Goal: Task Accomplishment & Management: Manage account settings

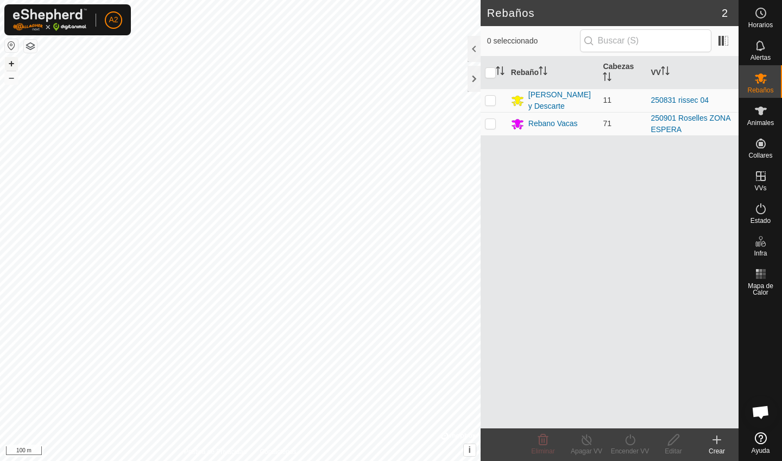
click at [11, 66] on button "+" at bounding box center [11, 63] width 13 height 13
click at [16, 65] on button "+" at bounding box center [11, 63] width 13 height 13
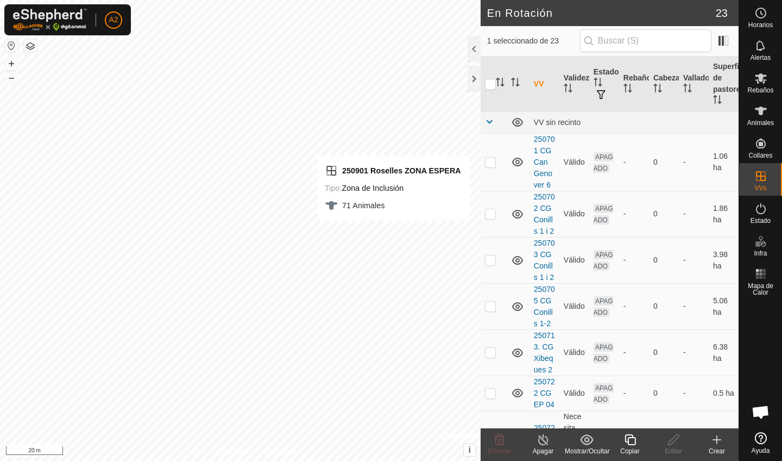
click at [485, 401] on icon at bounding box center [630, 439] width 11 height 11
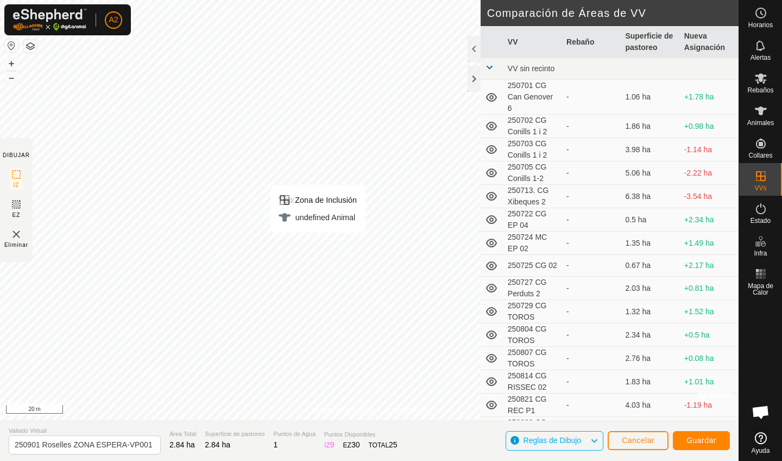
click at [320, 260] on div "Tipo: Zona de Inclusión undefined Animal + – ⇧ i © Mapbox , © OpenStreetMap , I…" at bounding box center [369, 209] width 739 height 419
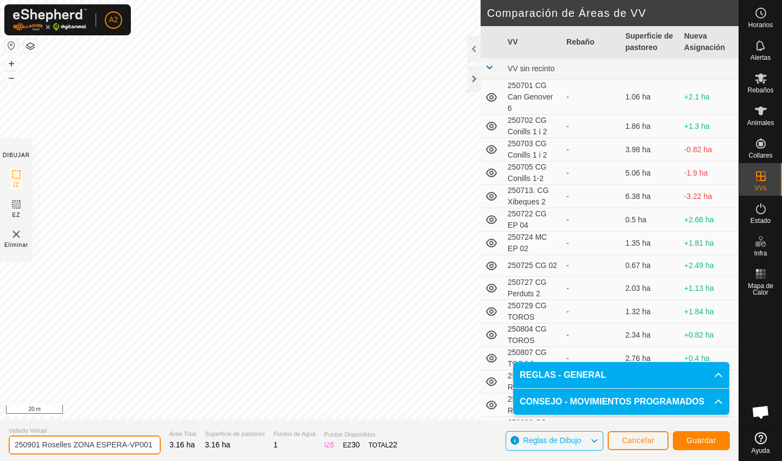
click at [116, 401] on input "250901 Roselles ZONA ESPERA-VP001" at bounding box center [85, 444] width 152 height 19
type input "250901 Roselles ZONA ESPERA 1"
click at [485, 401] on button "Guardar" at bounding box center [701, 440] width 57 height 19
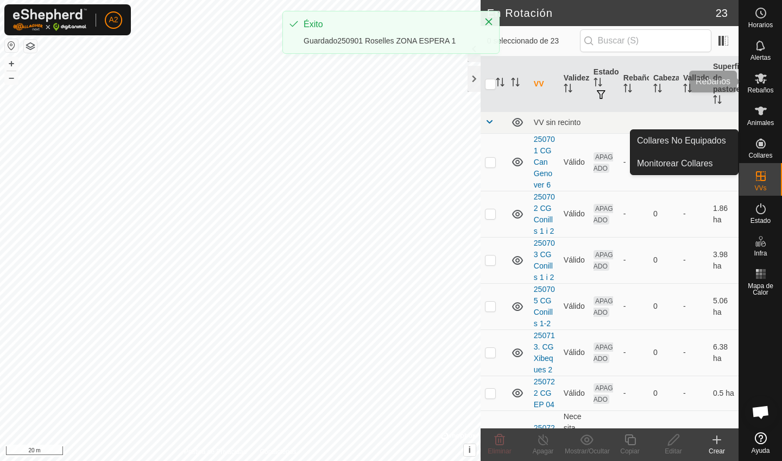
click at [485, 78] on icon at bounding box center [761, 78] width 12 height 10
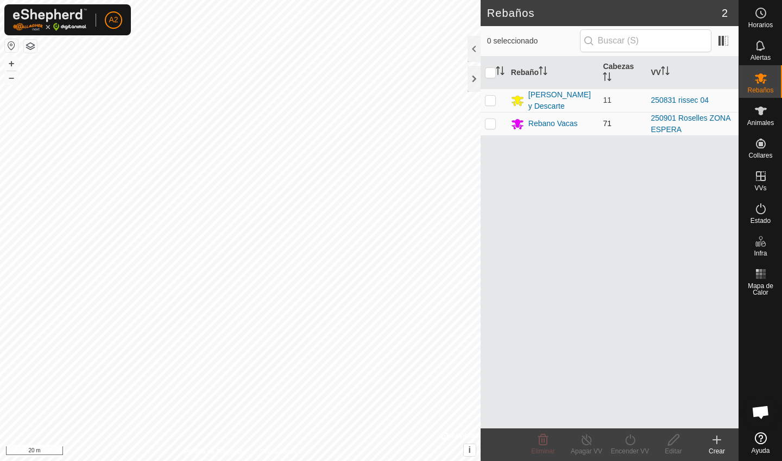
click at [485, 127] on td at bounding box center [494, 123] width 26 height 23
checkbox input "true"
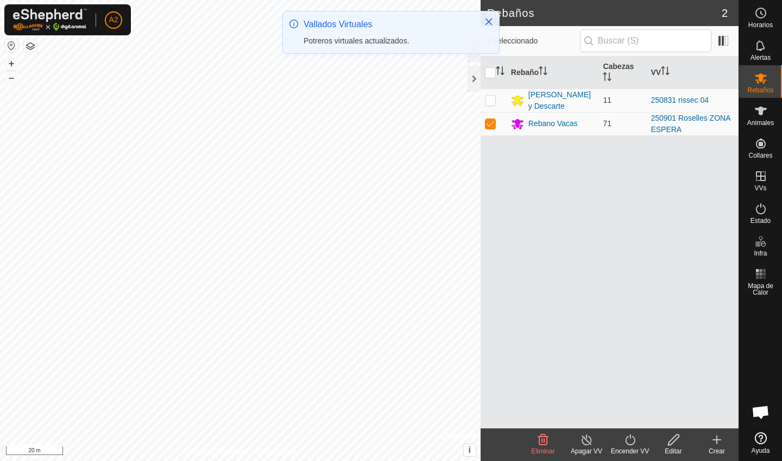
click at [485, 401] on div "Encender VV" at bounding box center [629, 451] width 43 height 10
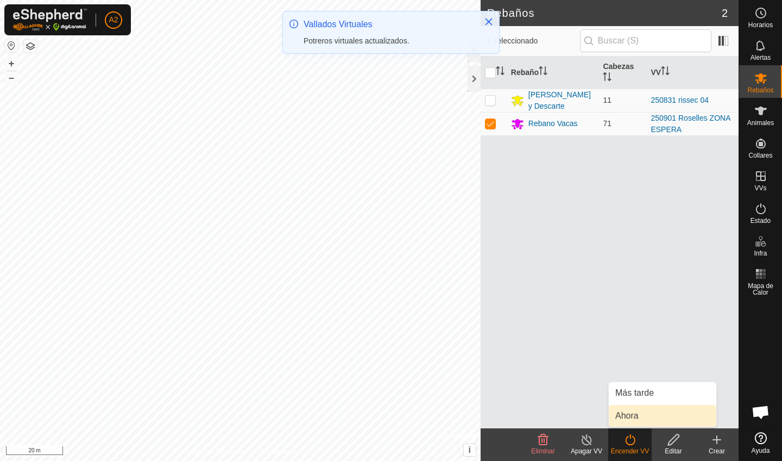
click at [485, 401] on link "Ahora" at bounding box center [663, 416] width 108 height 22
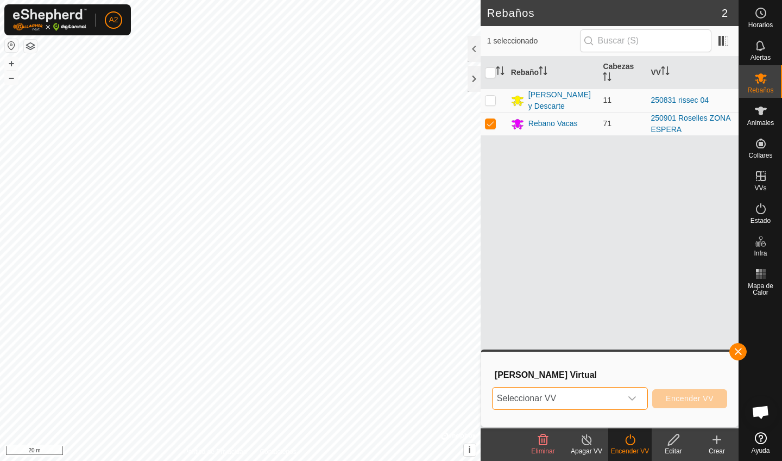
click at [485, 400] on span "Seleccionar VV" at bounding box center [557, 398] width 129 height 22
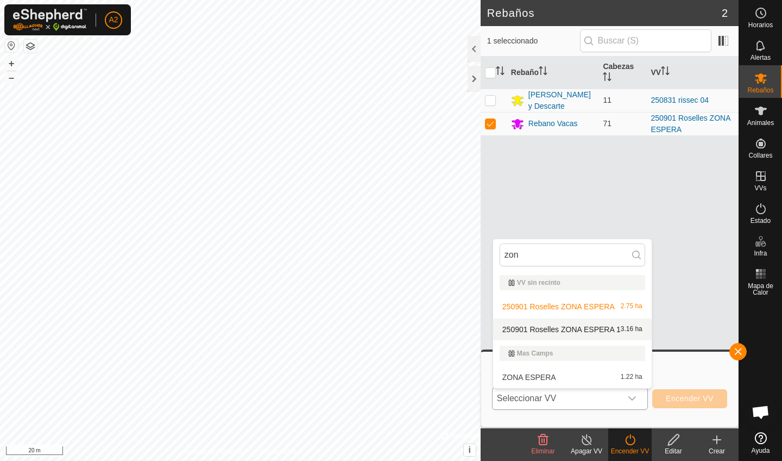
type input "zon"
click at [485, 328] on li "250901 Roselles ZONA ESPERA 1 3.16 ha" at bounding box center [572, 329] width 159 height 22
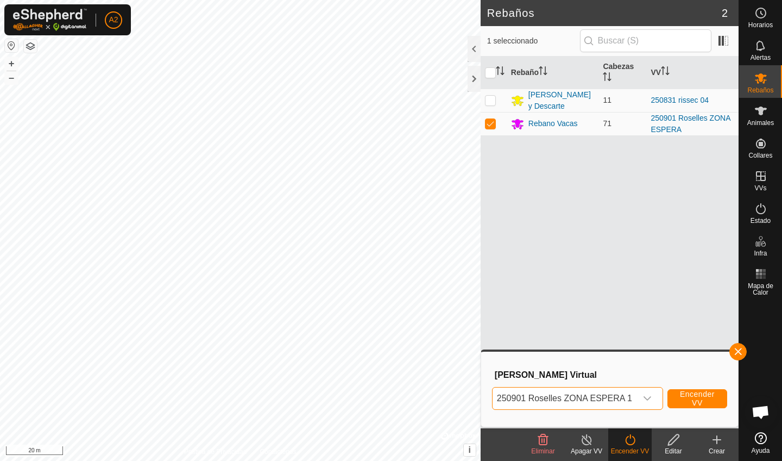
click at [485, 401] on span "Encender VV" at bounding box center [697, 397] width 35 height 17
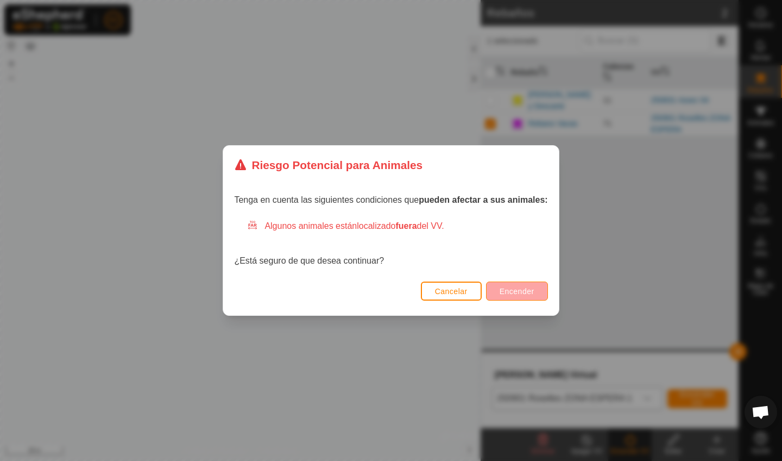
click at [485, 286] on button "Encender" at bounding box center [517, 290] width 62 height 19
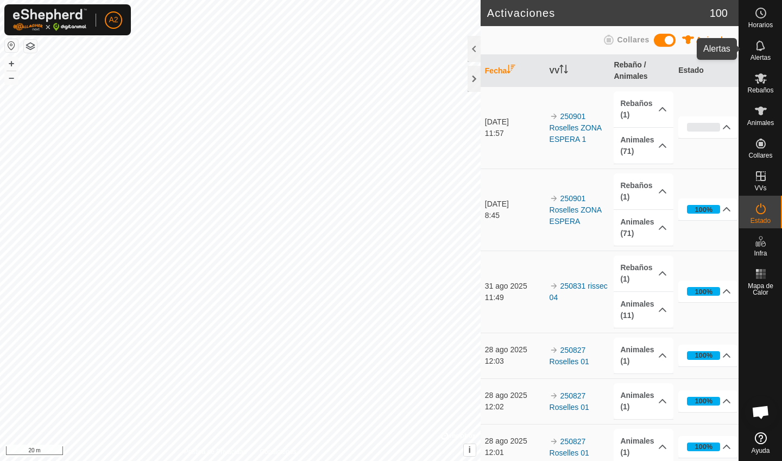
click at [485, 55] on span "Alertas" at bounding box center [761, 57] width 20 height 7
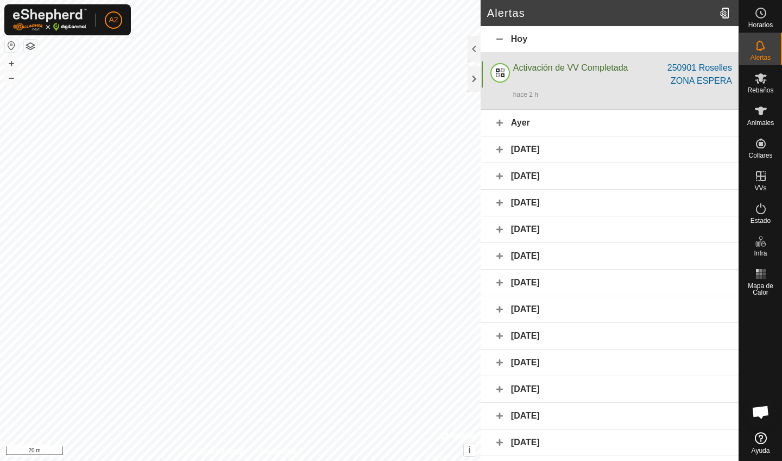
click at [485, 80] on div "Activación de VV Completada" at bounding box center [578, 74] width 131 height 26
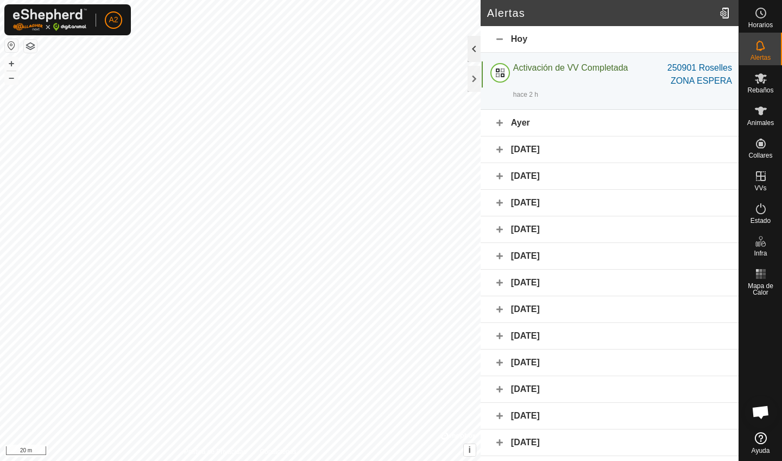
click at [474, 51] on div at bounding box center [474, 49] width 13 height 26
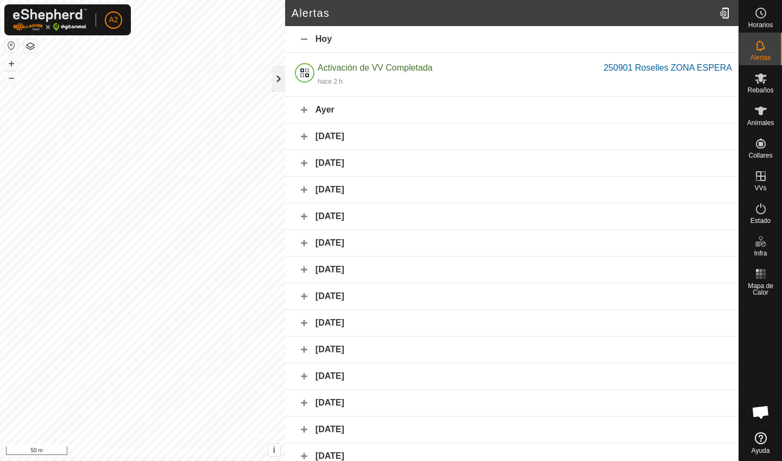
click at [279, 84] on div at bounding box center [278, 79] width 13 height 26
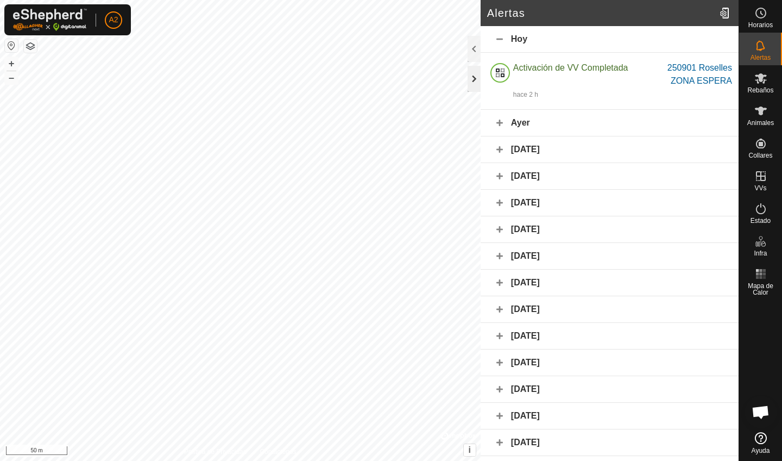
click at [477, 71] on div at bounding box center [474, 79] width 13 height 26
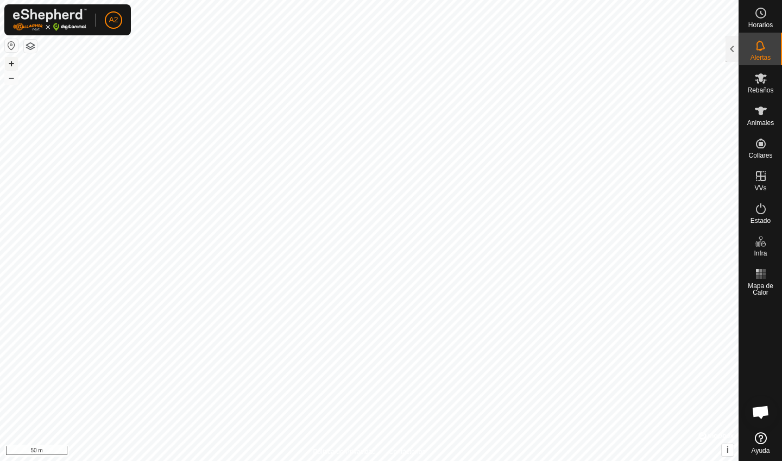
click at [14, 67] on button "+" at bounding box center [11, 63] width 13 height 13
click at [14, 79] on button "–" at bounding box center [11, 77] width 13 height 13
click at [485, 54] on div at bounding box center [732, 49] width 13 height 26
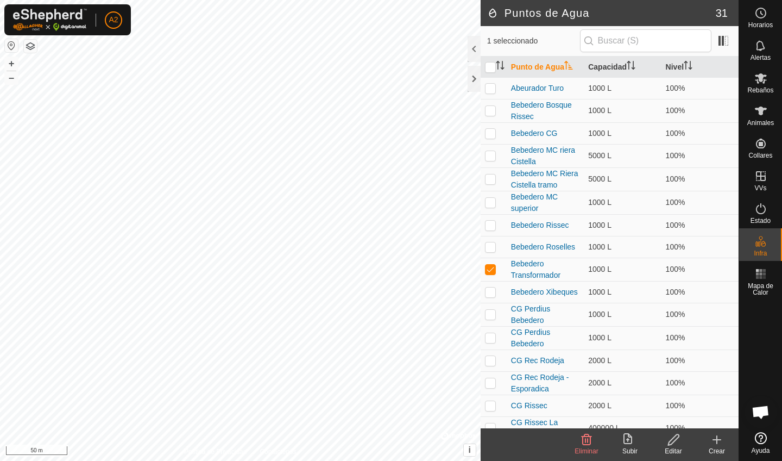
click at [485, 401] on div "Editar" at bounding box center [673, 451] width 43 height 10
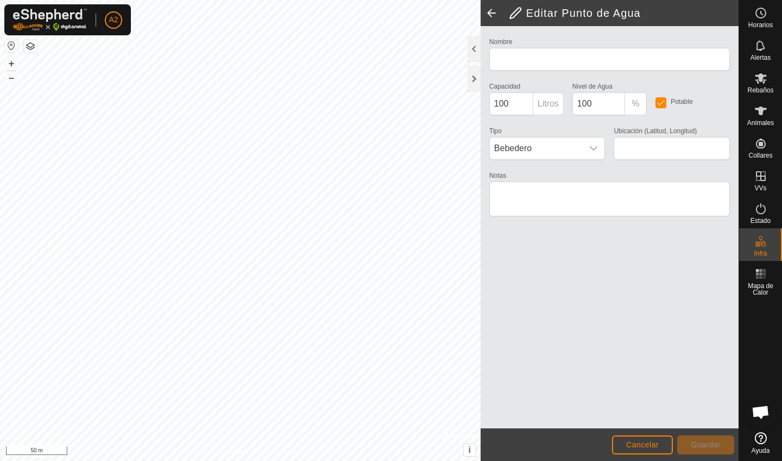
type input "Bebedero Transformador"
type input "1000"
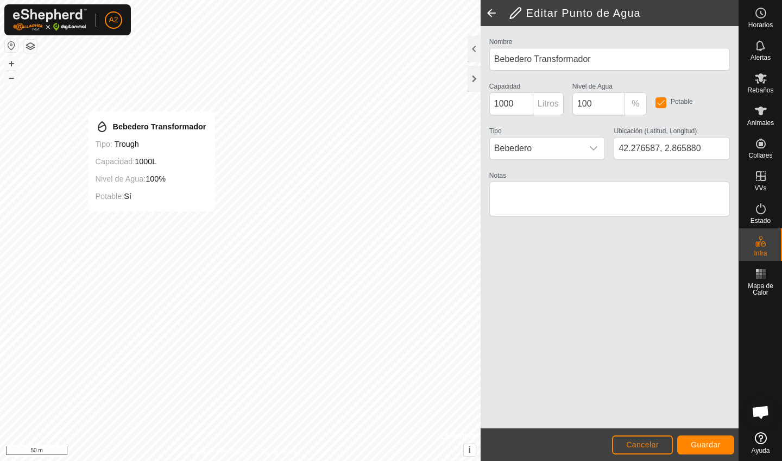
type input "42.276400, 2.864737"
click at [485, 401] on button "Guardar" at bounding box center [705, 444] width 57 height 19
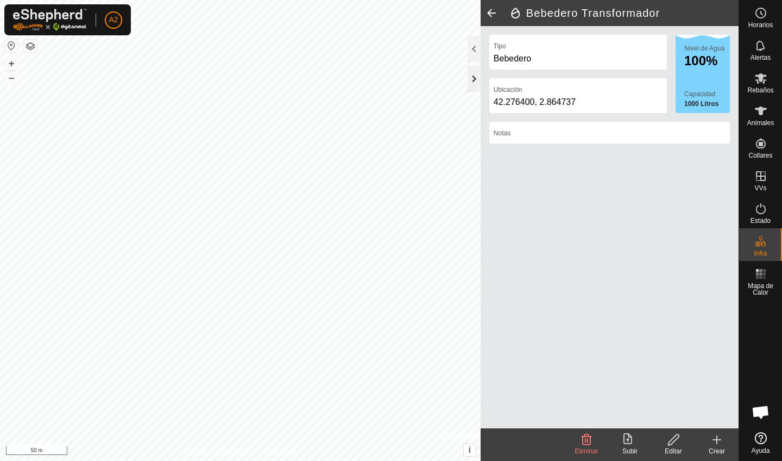
click at [474, 74] on div at bounding box center [474, 79] width 13 height 26
